Goal: Transaction & Acquisition: Purchase product/service

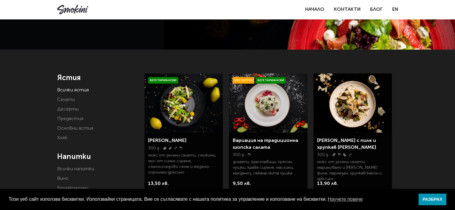
scroll to position [60, 0]
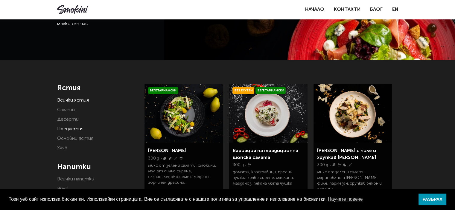
click at [75, 129] on link "Предястия" at bounding box center [70, 129] width 26 height 5
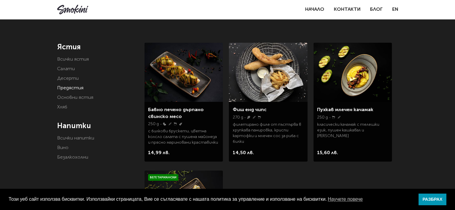
scroll to position [90, 0]
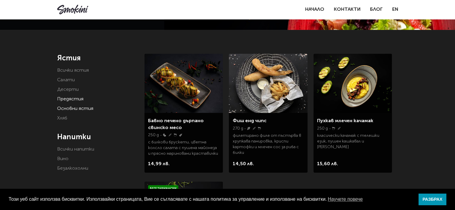
click at [83, 111] on link "Основни ястия" at bounding box center [75, 109] width 36 height 5
